Goal: Information Seeking & Learning: Learn about a topic

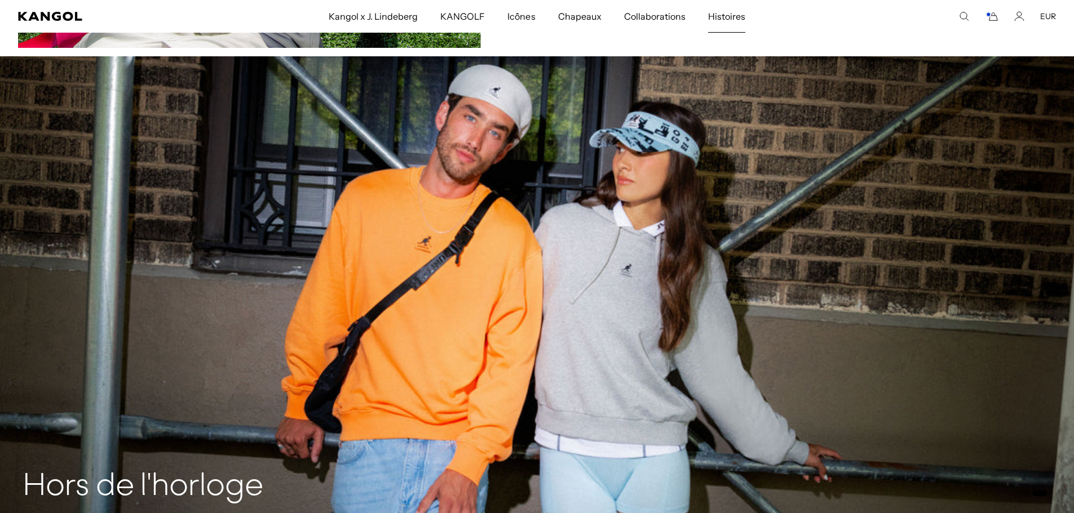
scroll to position [0, 232]
click at [728, 20] on font "Histoires" at bounding box center [726, 16] width 37 height 11
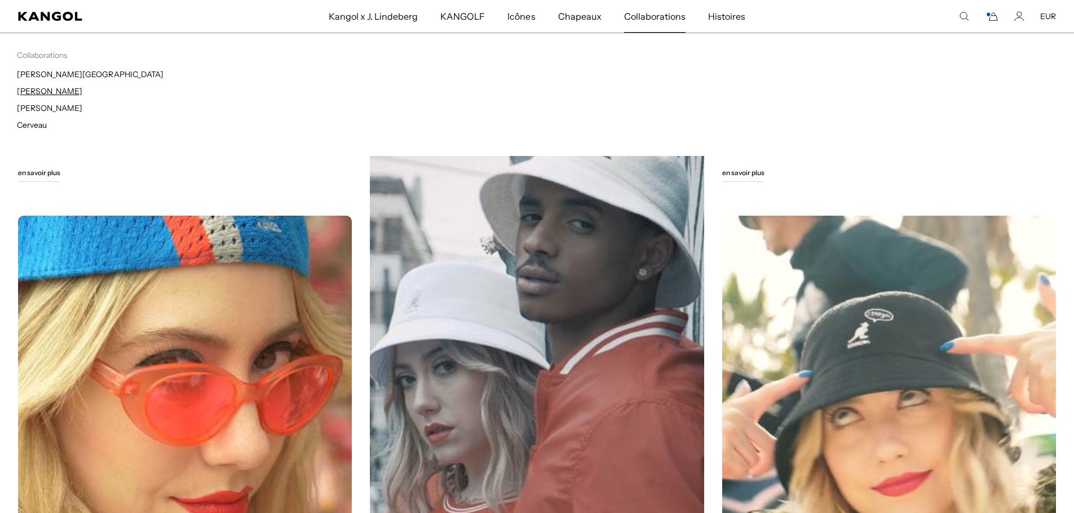
scroll to position [0, 232]
click at [59, 89] on font "[PERSON_NAME]" at bounding box center [49, 91] width 65 height 10
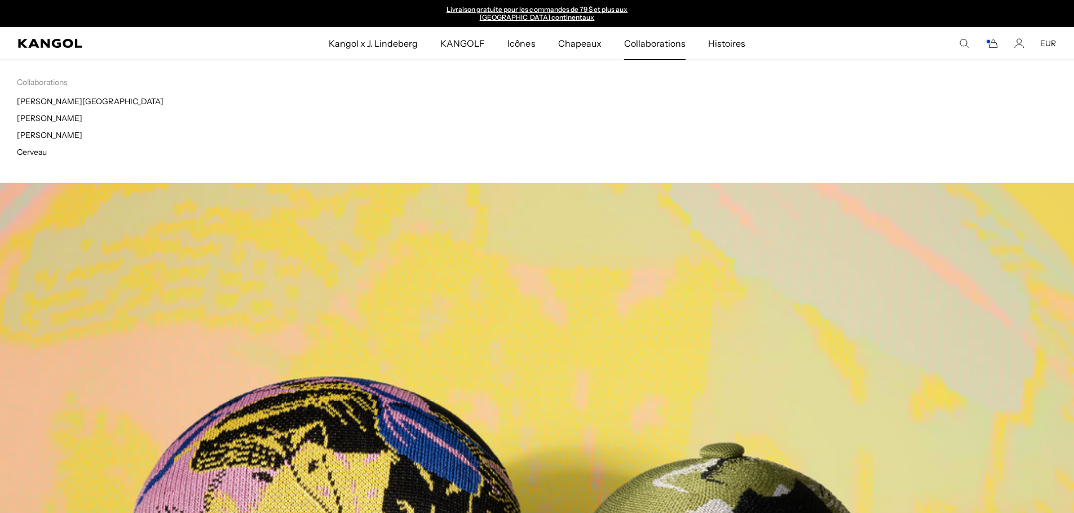
scroll to position [7, 0]
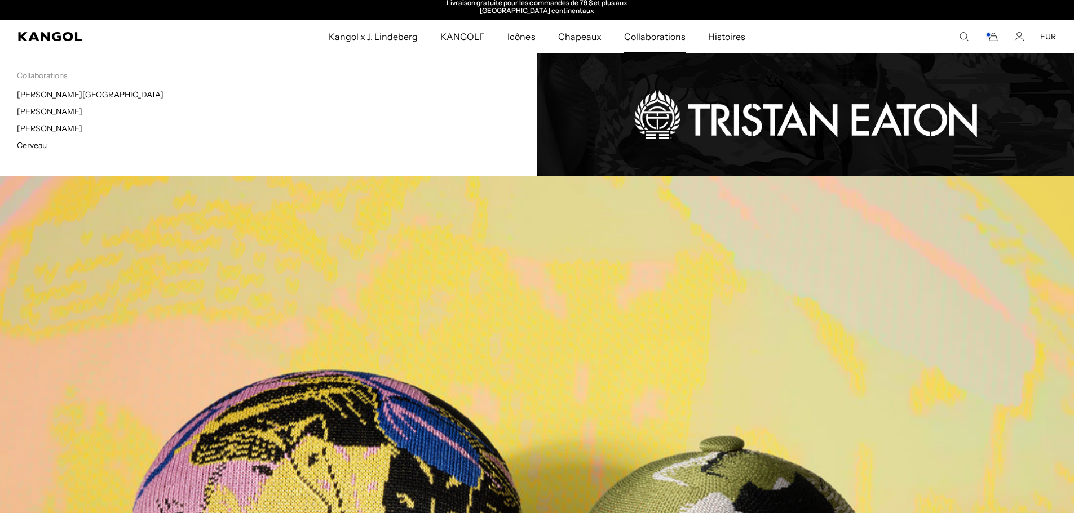
click at [50, 131] on font "[PERSON_NAME]" at bounding box center [49, 128] width 65 height 10
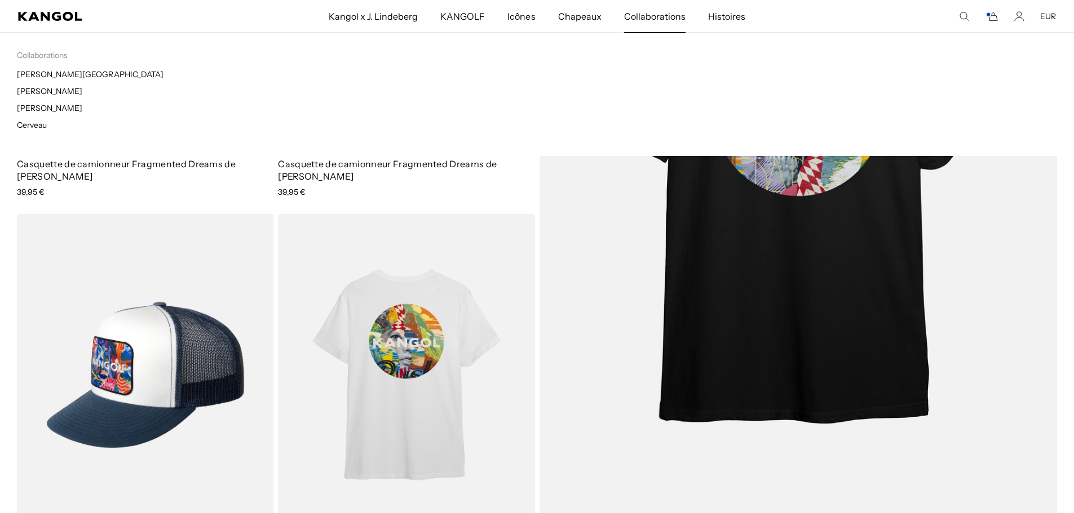
scroll to position [0, 232]
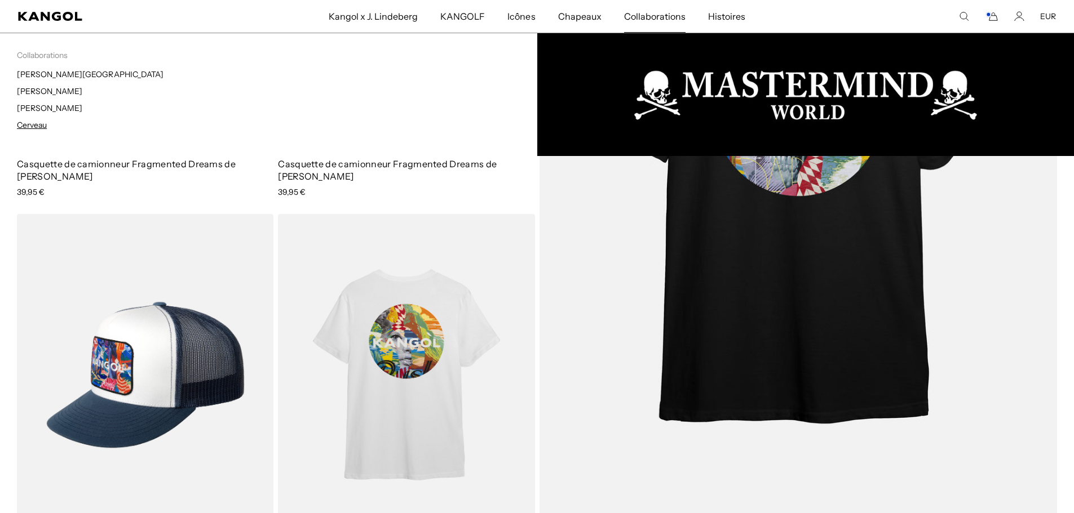
click at [46, 127] on font "Cerveau" at bounding box center [32, 125] width 30 height 10
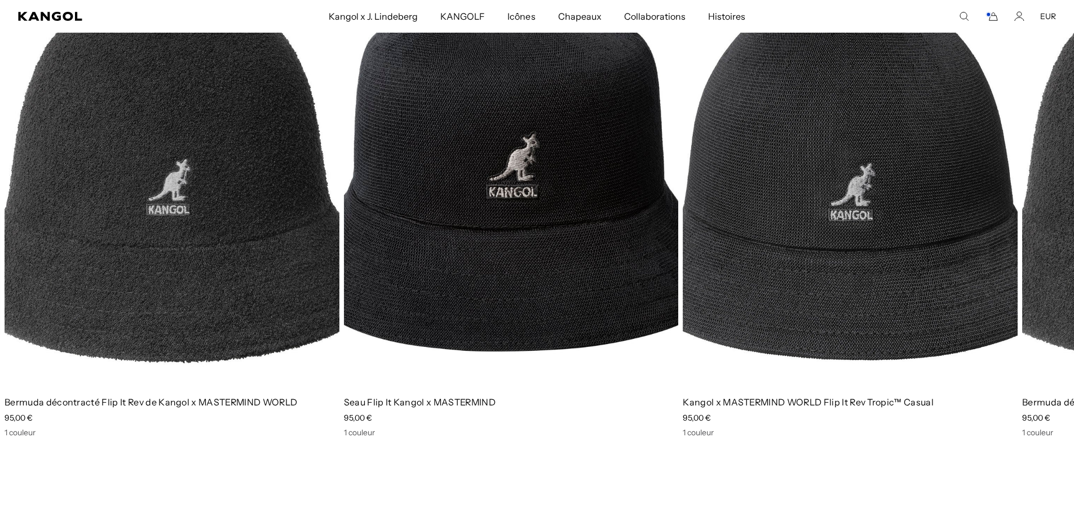
scroll to position [1078, 0]
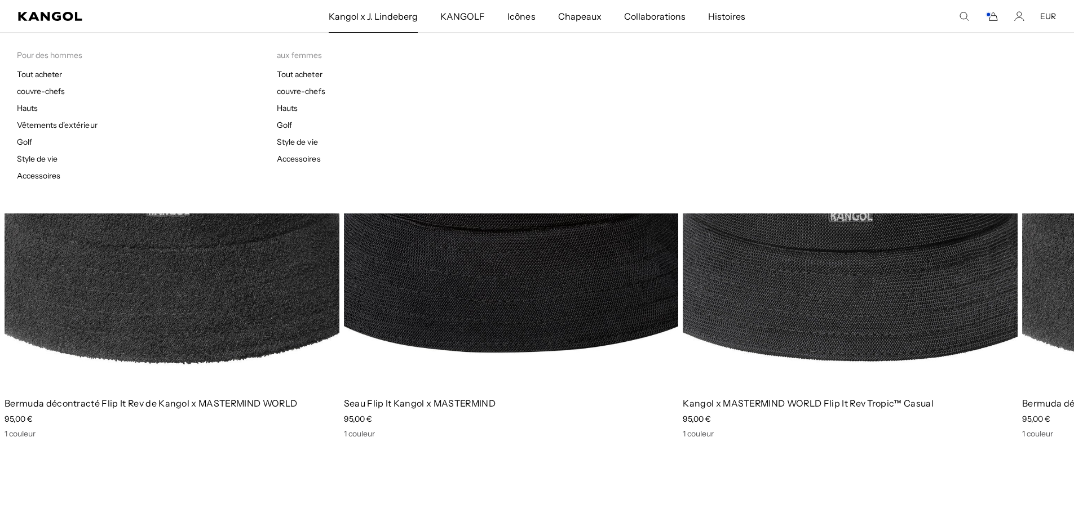
click at [372, 15] on font "Kangol x J. Lindeberg" at bounding box center [374, 16] width 90 height 11
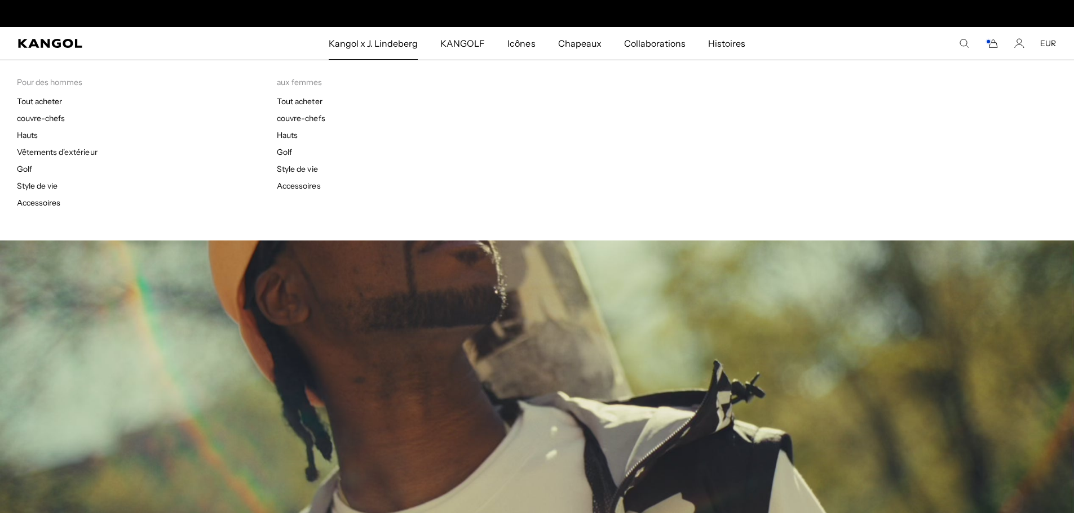
scroll to position [0, 232]
click at [73, 154] on font "Vêtements d'extérieur" at bounding box center [57, 152] width 81 height 10
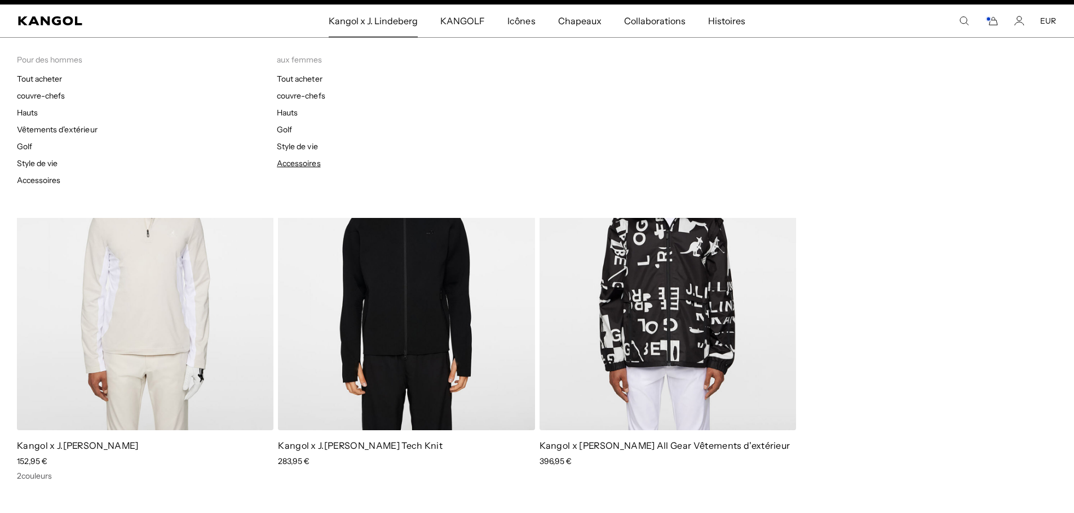
click at [300, 160] on font "Accessoires" at bounding box center [298, 163] width 43 height 10
